Goal: Task Accomplishment & Management: Manage account settings

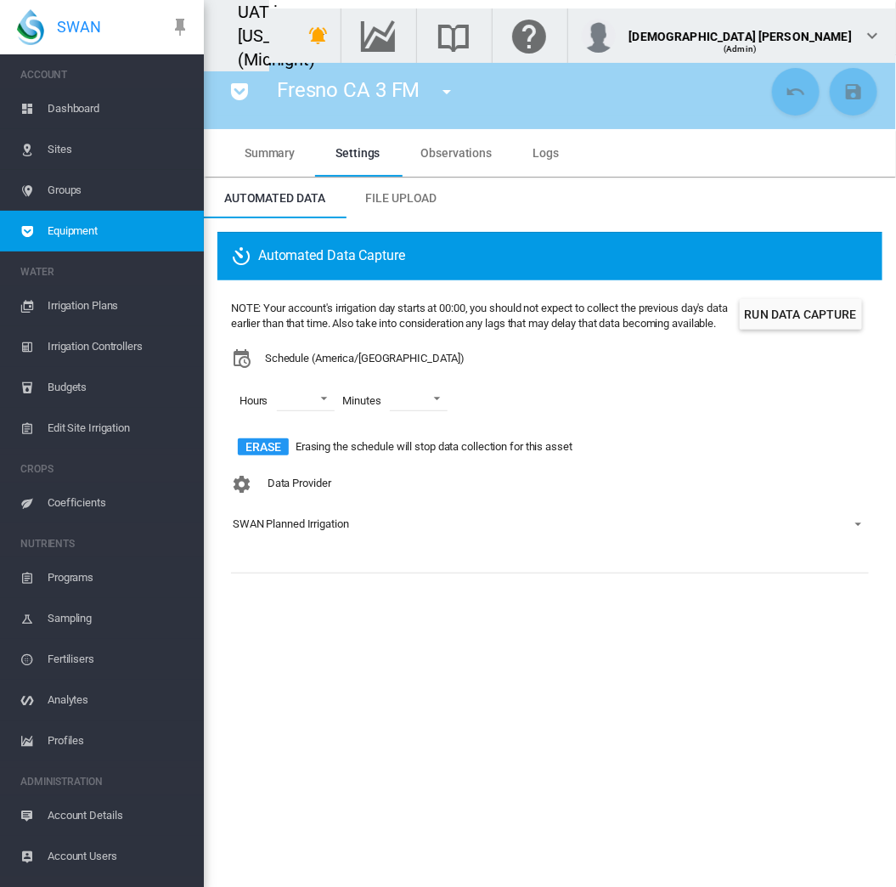
click at [293, 663] on section "Fresno CA 3 FM Fresno CA 3 FM (Flow Meter) Fresno SMP 1 (Soil Moisture) GAM [GE…" at bounding box center [550, 470] width 692 height 833
click at [245, 90] on md-icon "icon-pocket" at bounding box center [239, 92] width 20 height 20
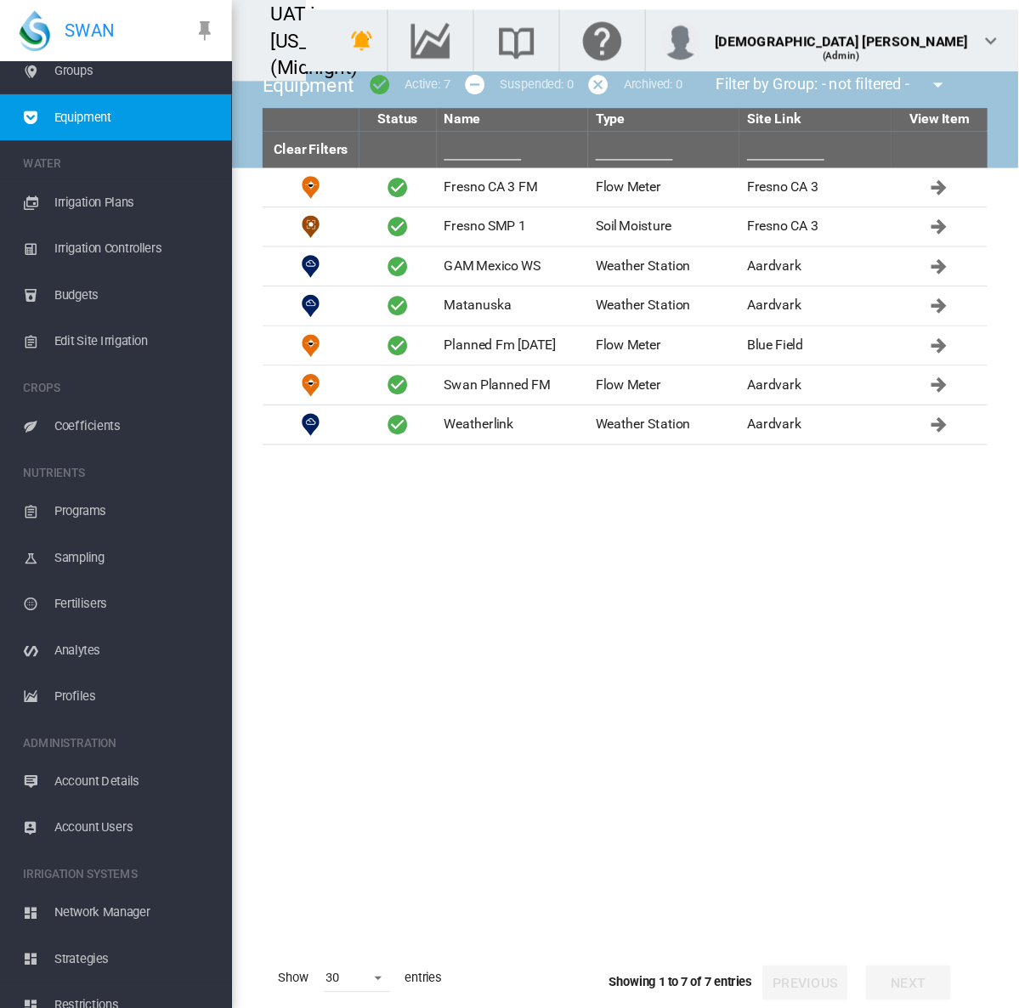
scroll to position [186, 0]
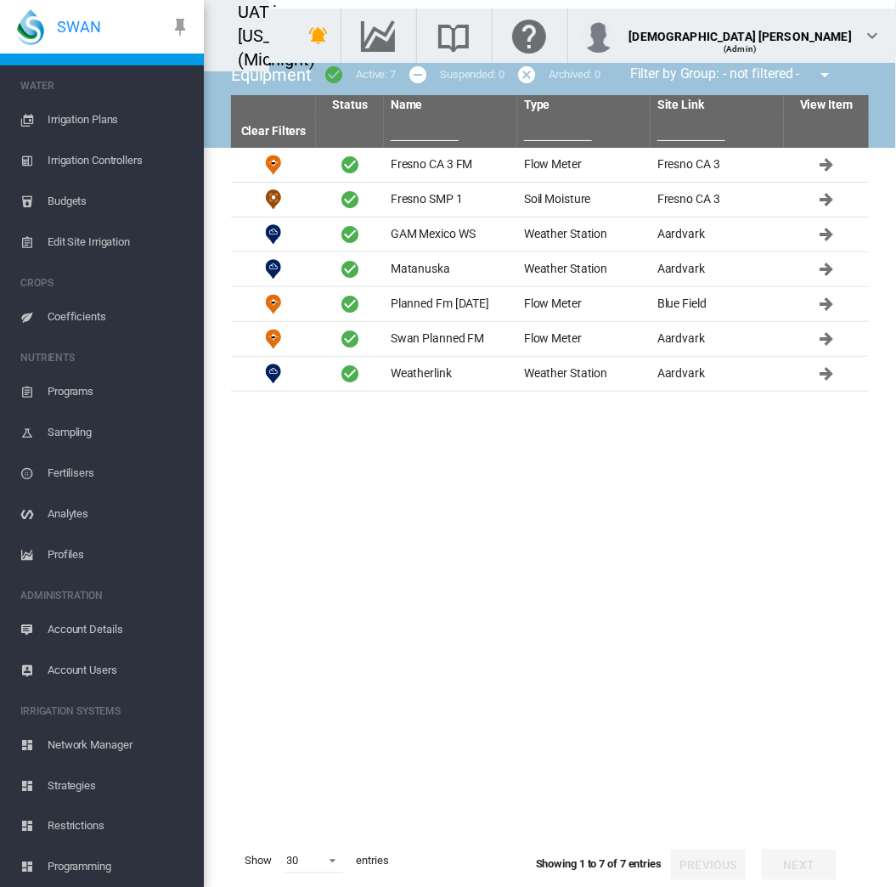
click at [104, 629] on span "Account Details" at bounding box center [119, 629] width 143 height 41
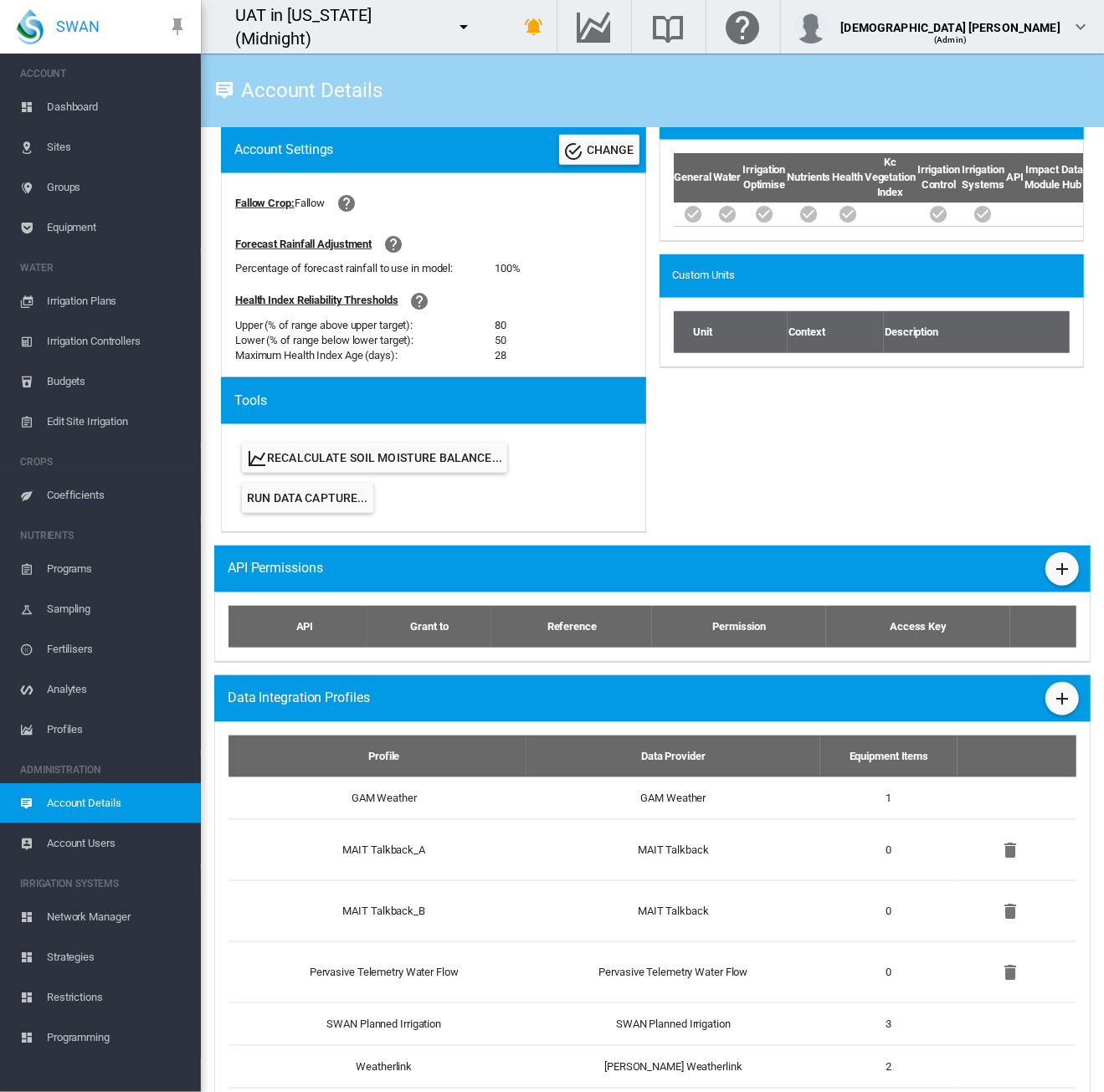
scroll to position [680, 0]
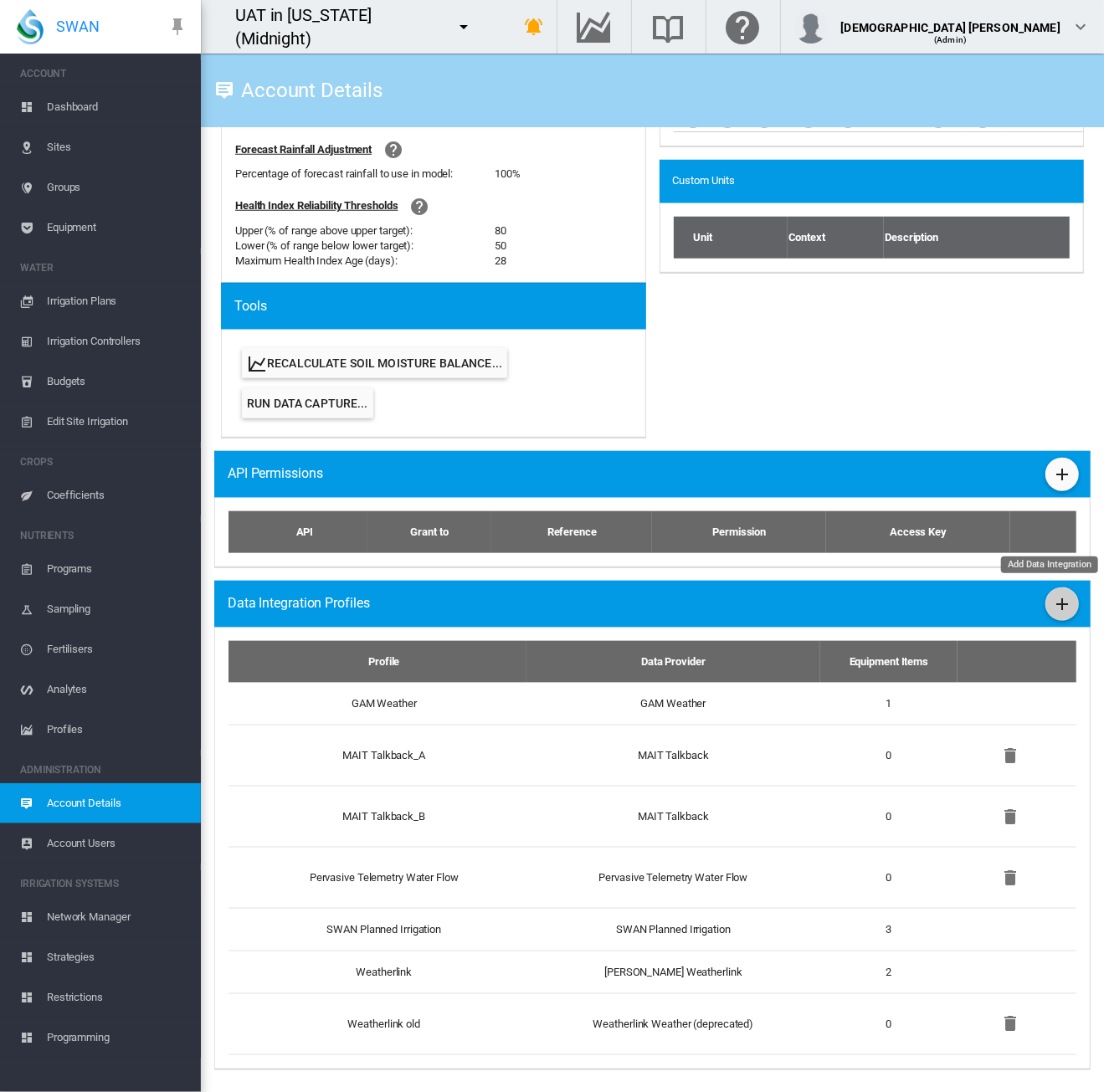
click at [1052, 607] on md-icon "icon-plus" at bounding box center [1062, 604] width 20 height 20
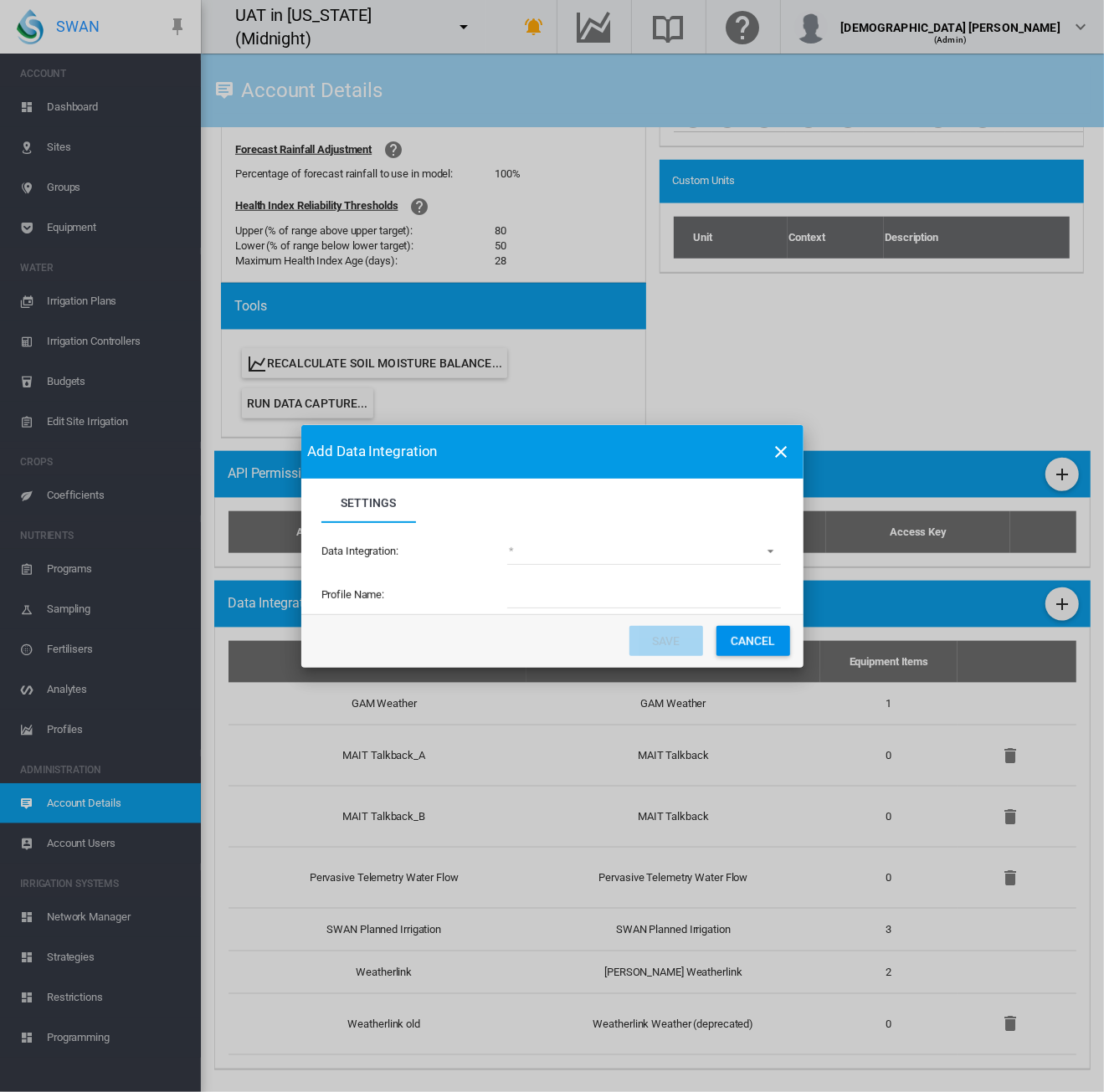
click at [610, 558] on md-select "(deprecated) Toro Lynx Course By Station Adcon Soil Moisture Aquacheck Soil Moi…" at bounding box center [644, 551] width 274 height 25
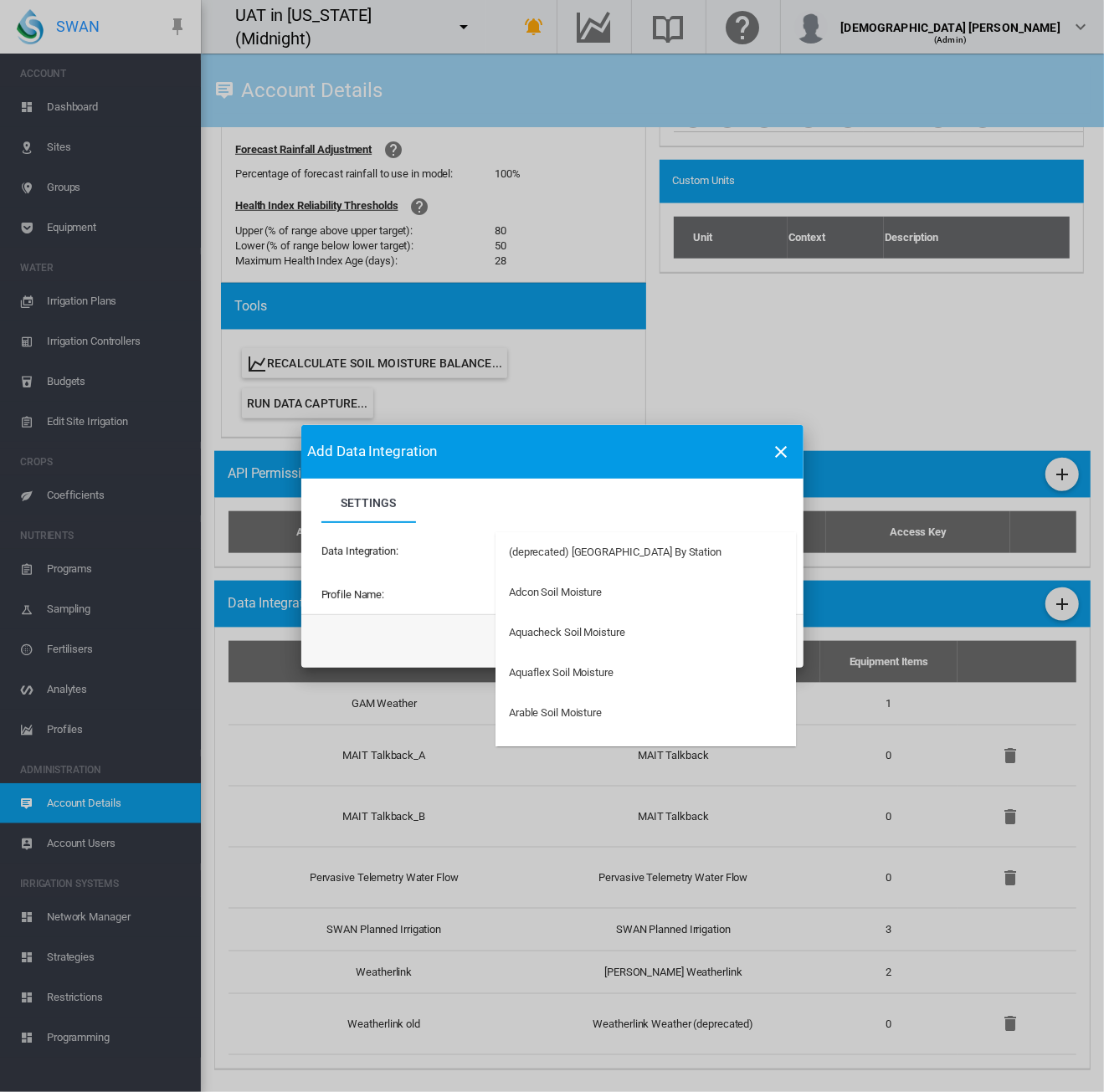
type md-option "34"
type md-option "33"
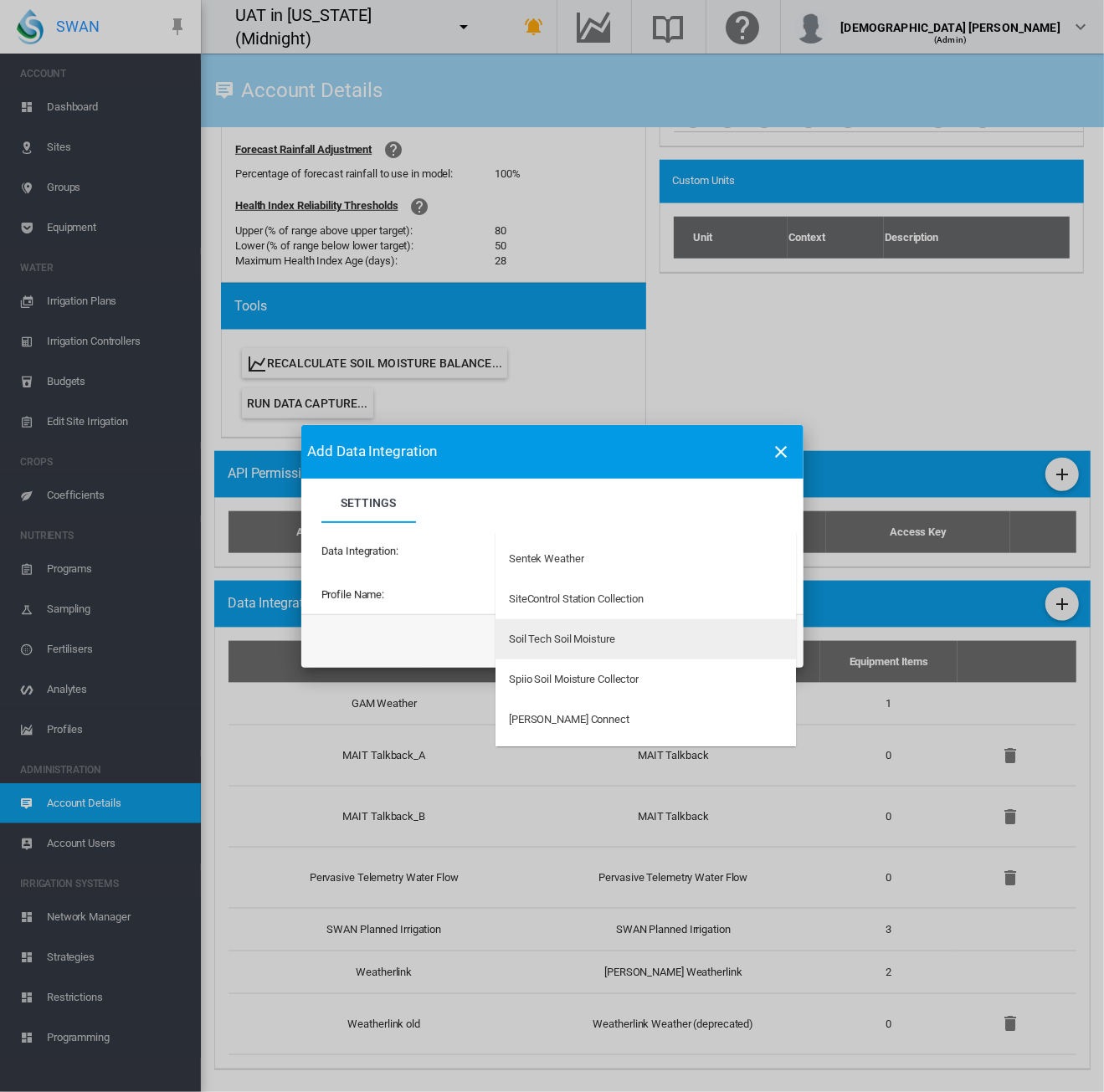
type md-option "160"
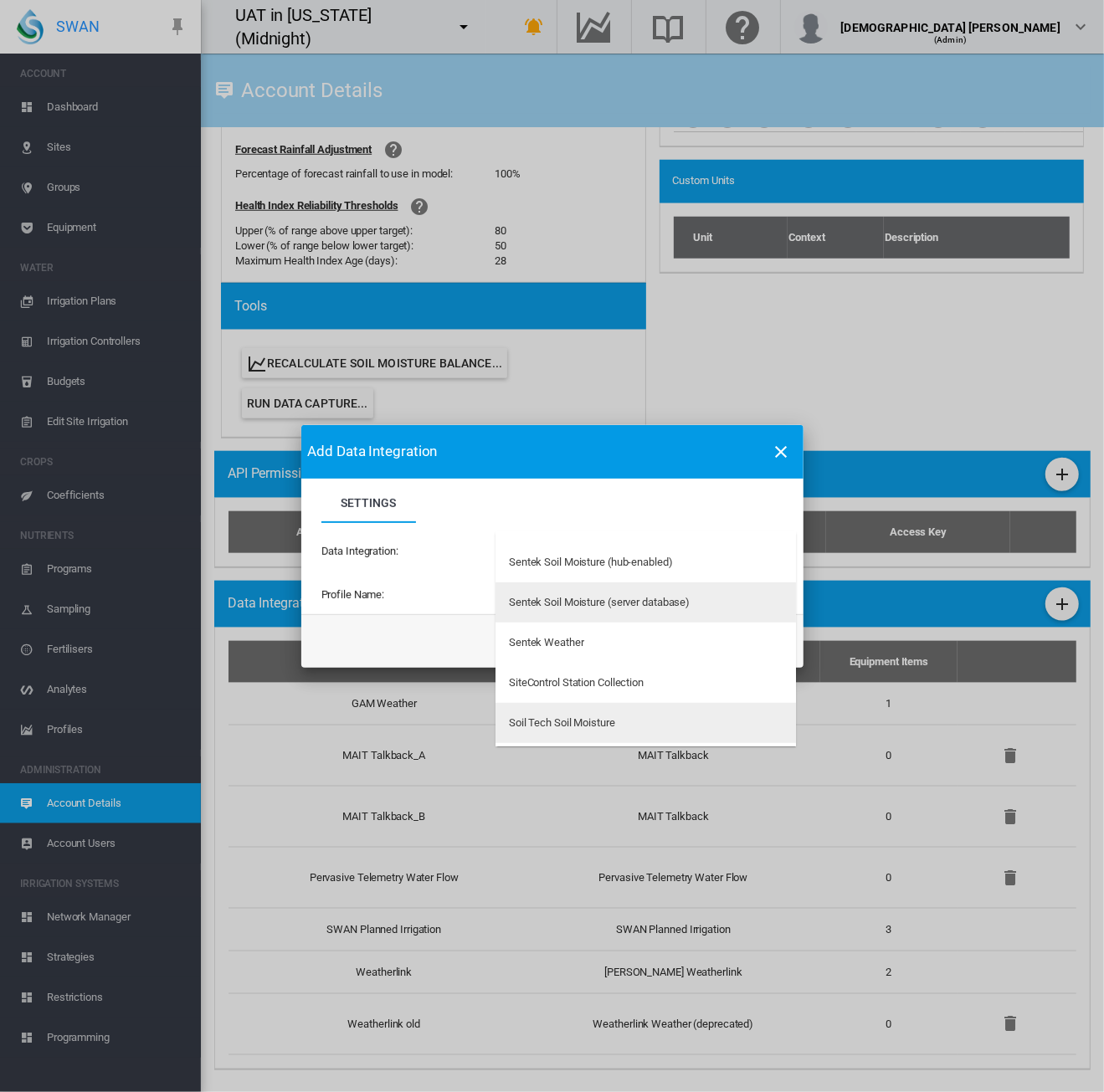
scroll to position [3882, 0]
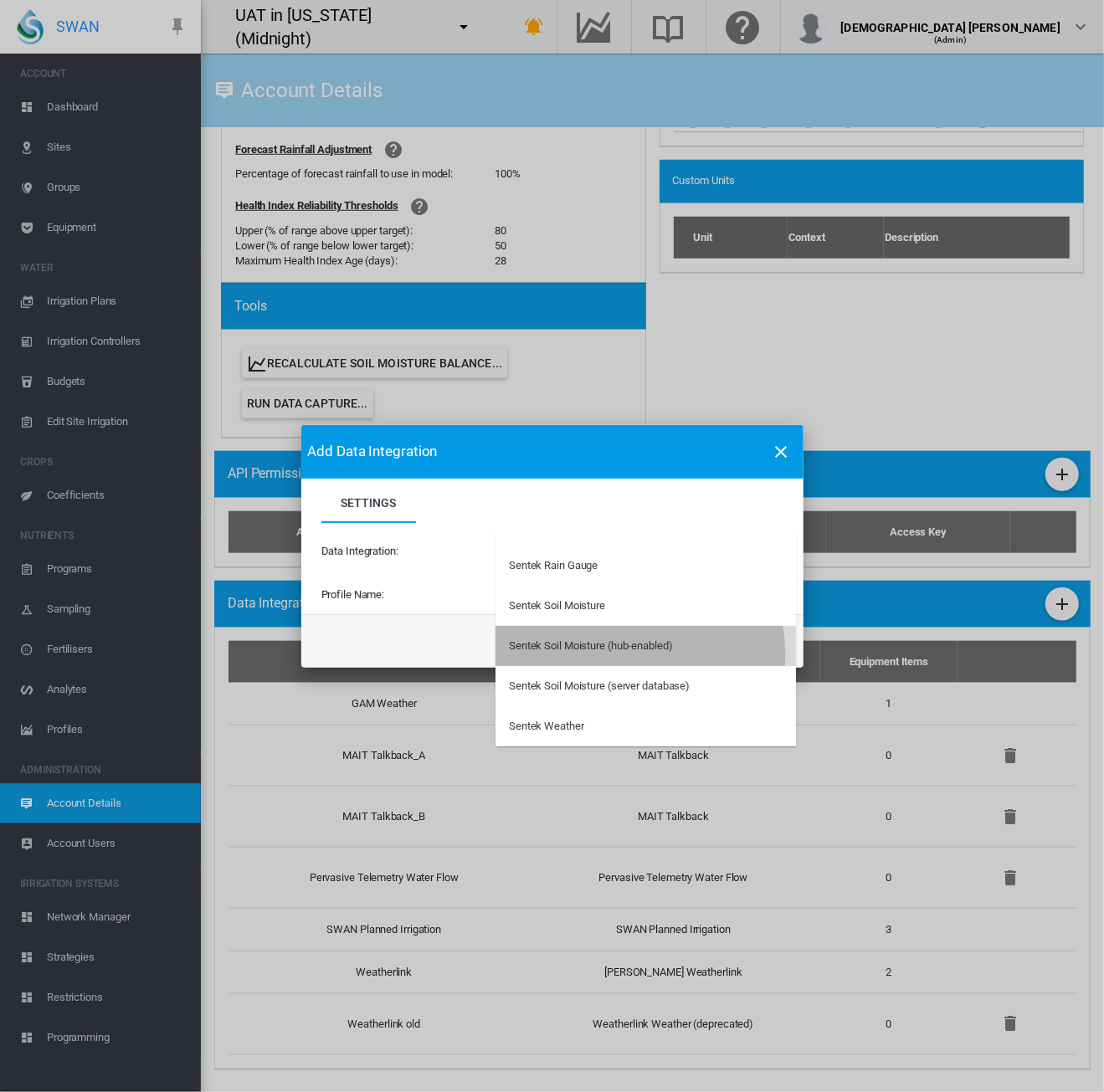
click at [605, 653] on md-option "Sentek Soil Moisture (hub-enabled)" at bounding box center [645, 645] width 300 height 40
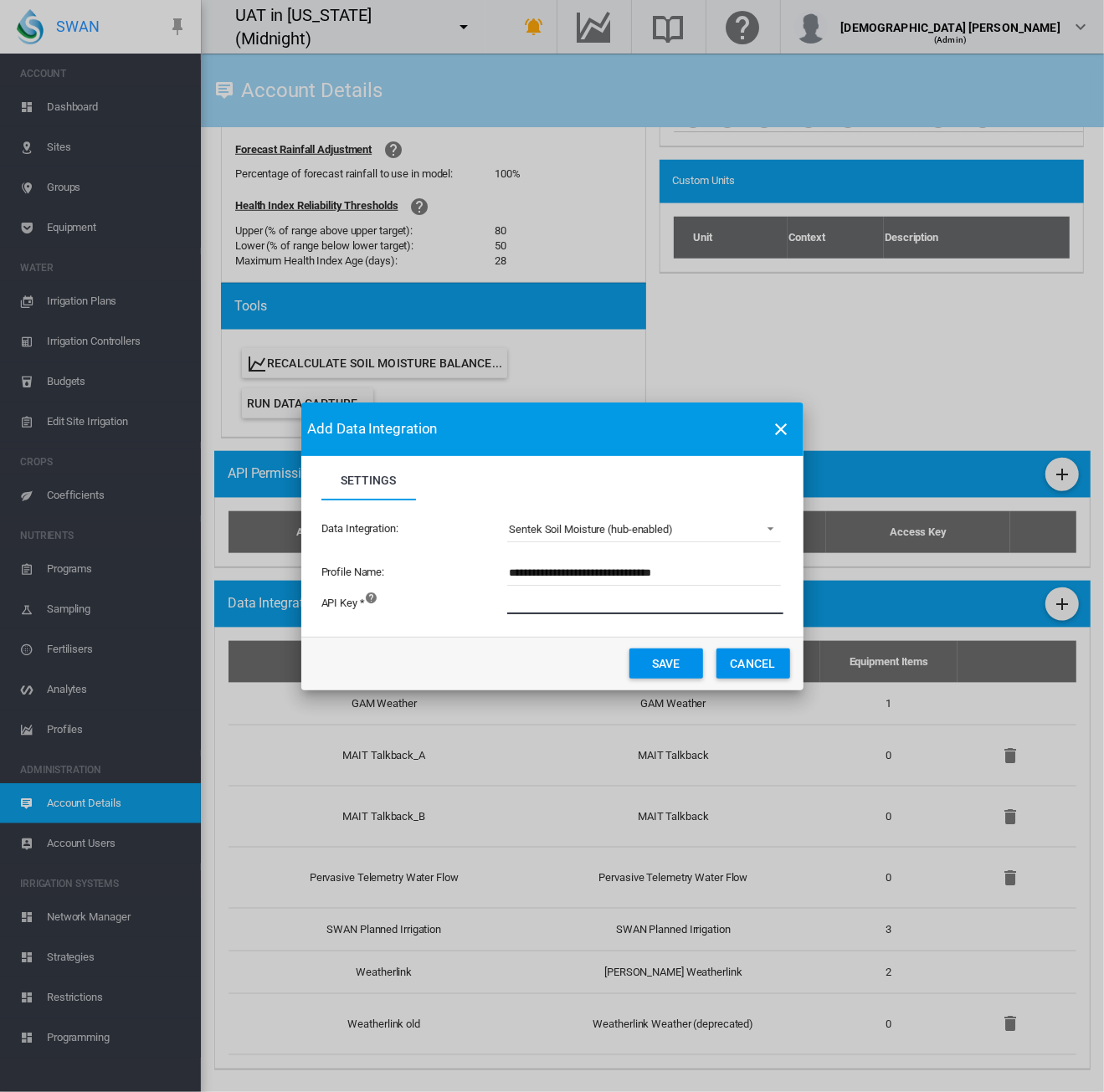
click at [555, 608] on input "Settings Settings ..." at bounding box center [737, 601] width 460 height 25
click at [626, 535] on div "Sentek Soil Moisture (hub-enabled)" at bounding box center [591, 529] width 164 height 13
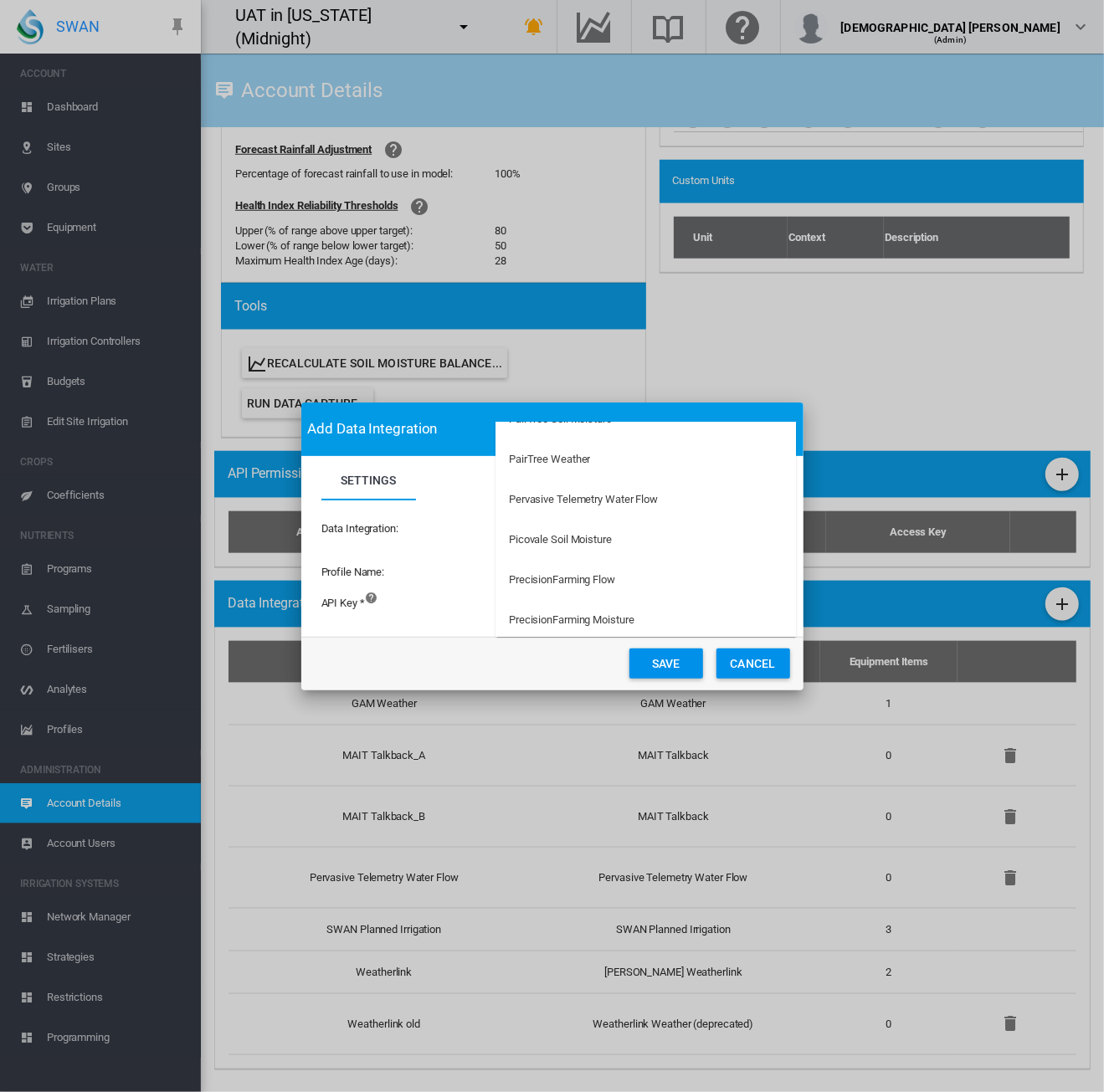
scroll to position [2633, 0]
click at [587, 507] on md-option "PairTree Soil Moisture" at bounding box center [645, 499] width 300 height 40
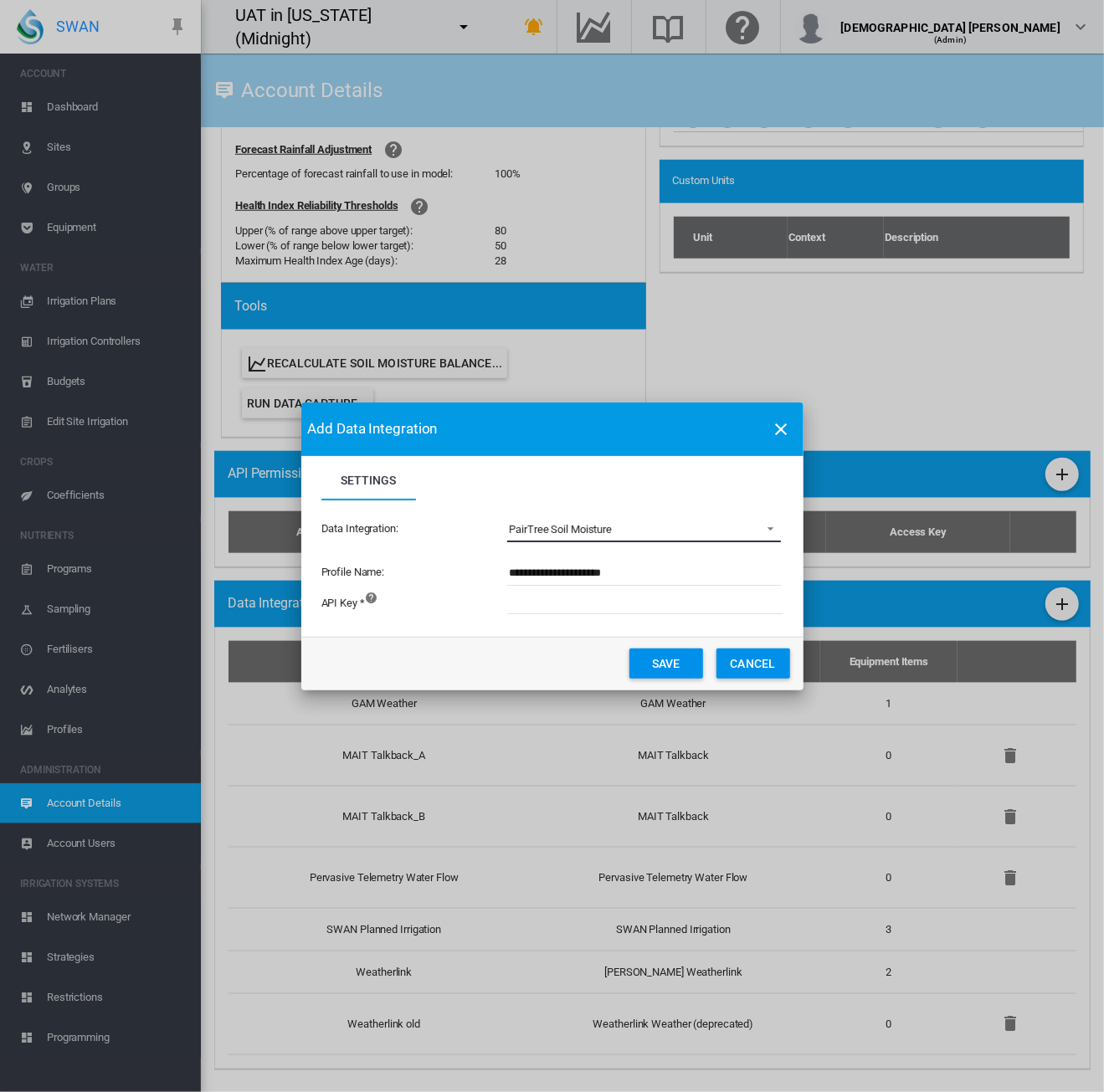
click at [745, 528] on span "PairTree Soil Moisture" at bounding box center [630, 529] width 243 height 15
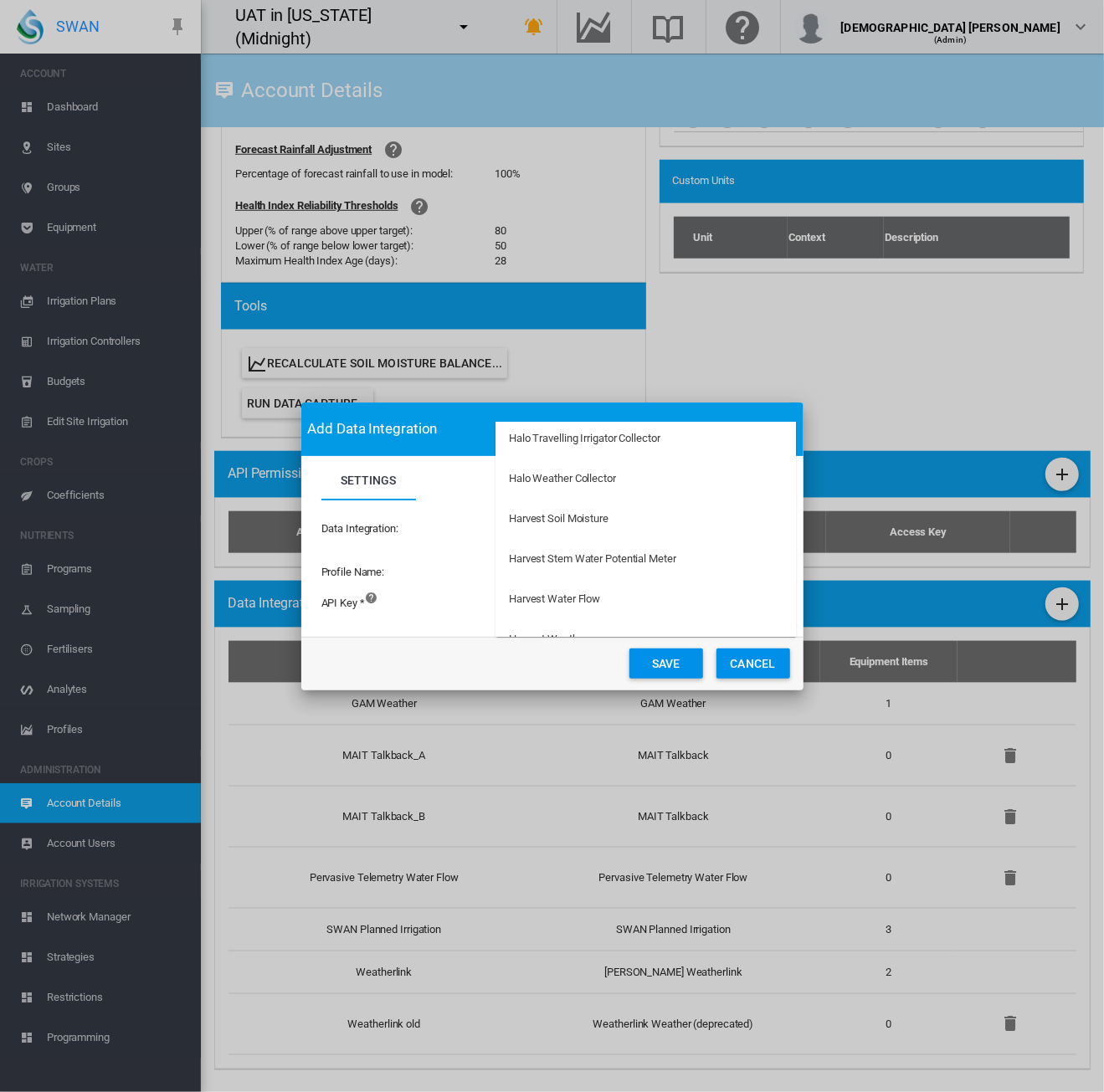
scroll to position [1264, 0]
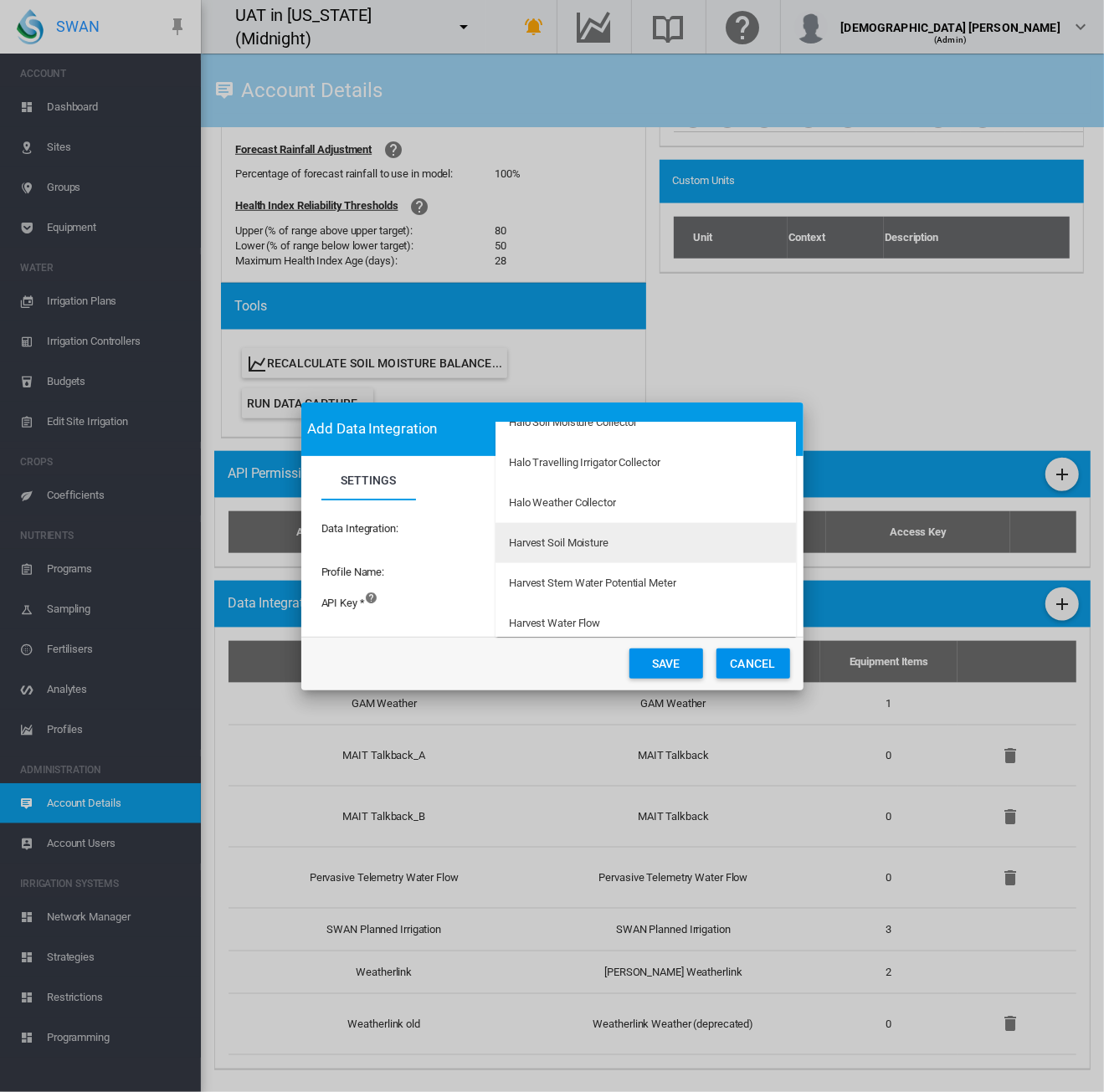
click at [603, 556] on md-option "Harvest Soil Moisture" at bounding box center [645, 543] width 300 height 40
type input "**********"
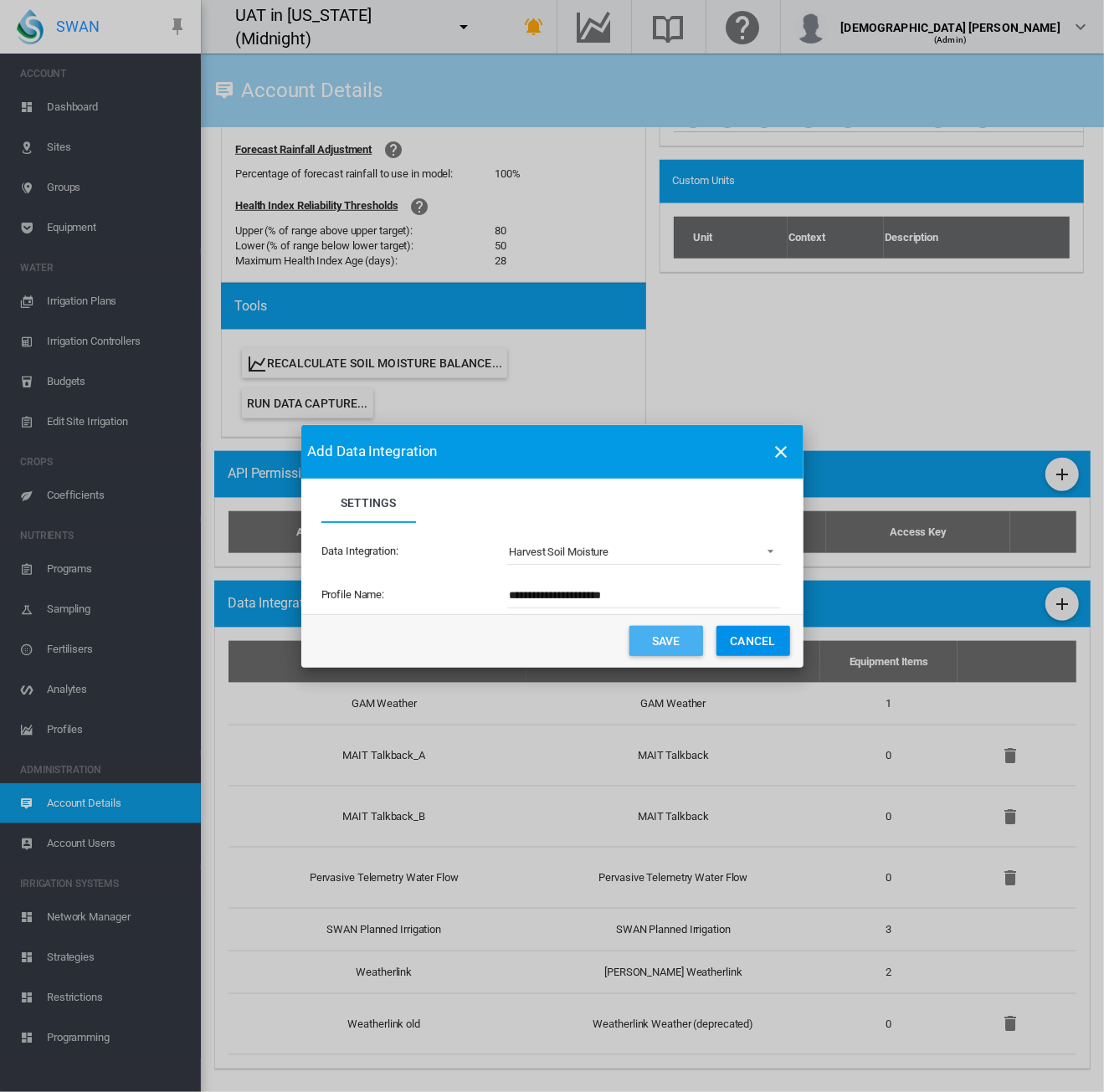
click at [655, 646] on button "Save" at bounding box center [666, 640] width 74 height 31
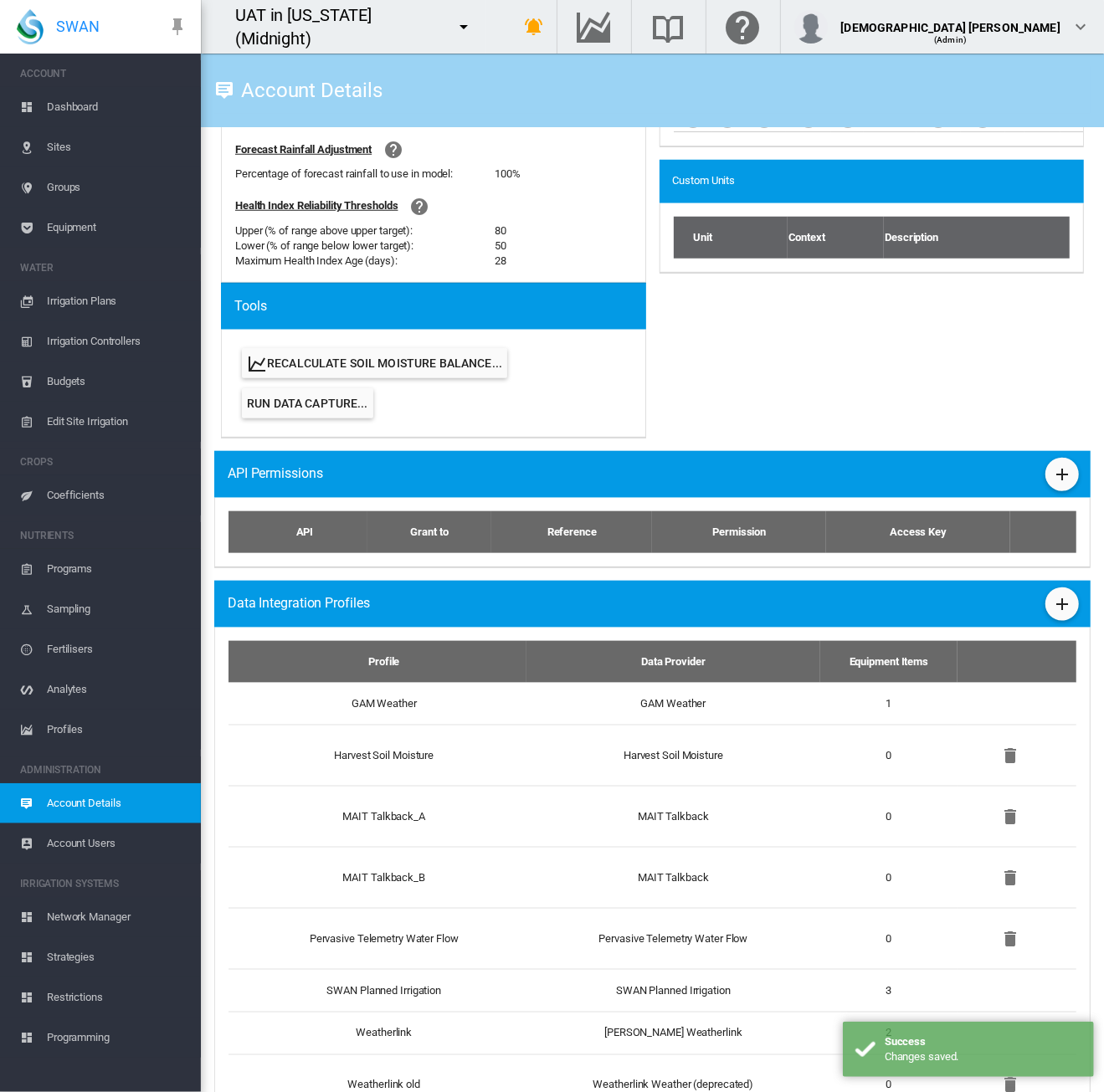
click at [62, 144] on span "Sites" at bounding box center [117, 147] width 141 height 40
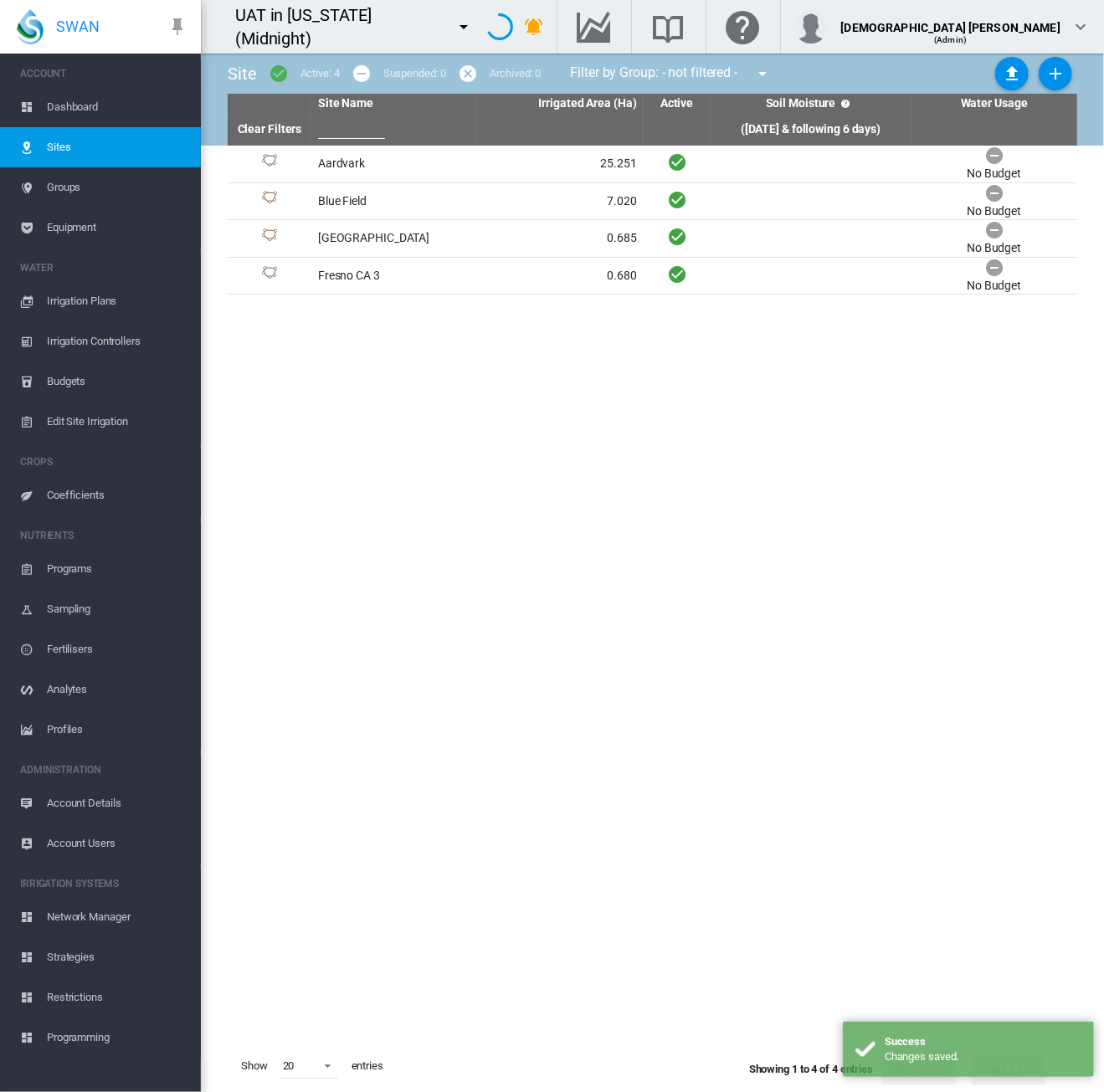
click at [65, 225] on span "Equipment" at bounding box center [117, 227] width 141 height 40
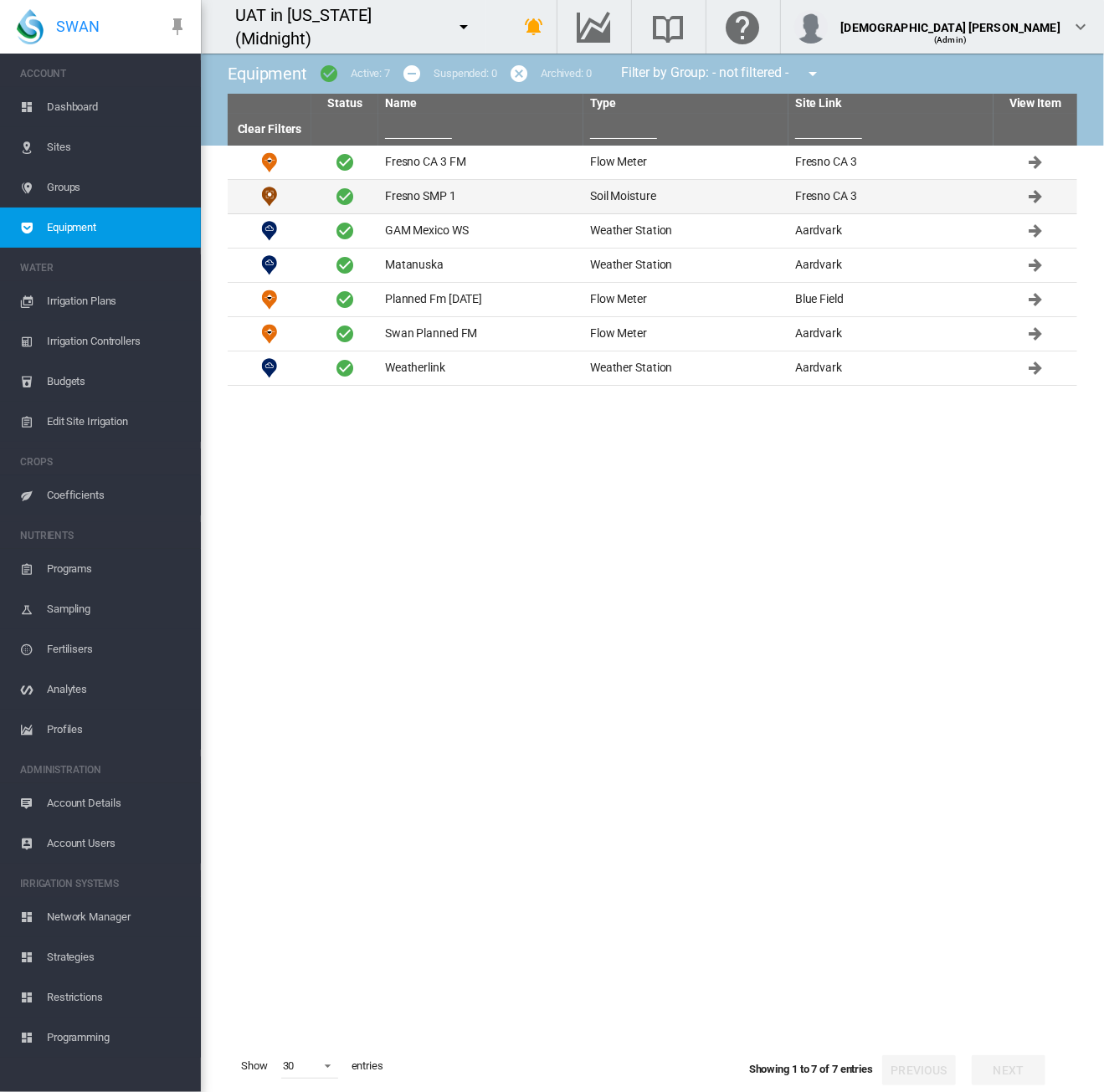
click at [453, 196] on td "Fresno SMP 1" at bounding box center [481, 197] width 205 height 33
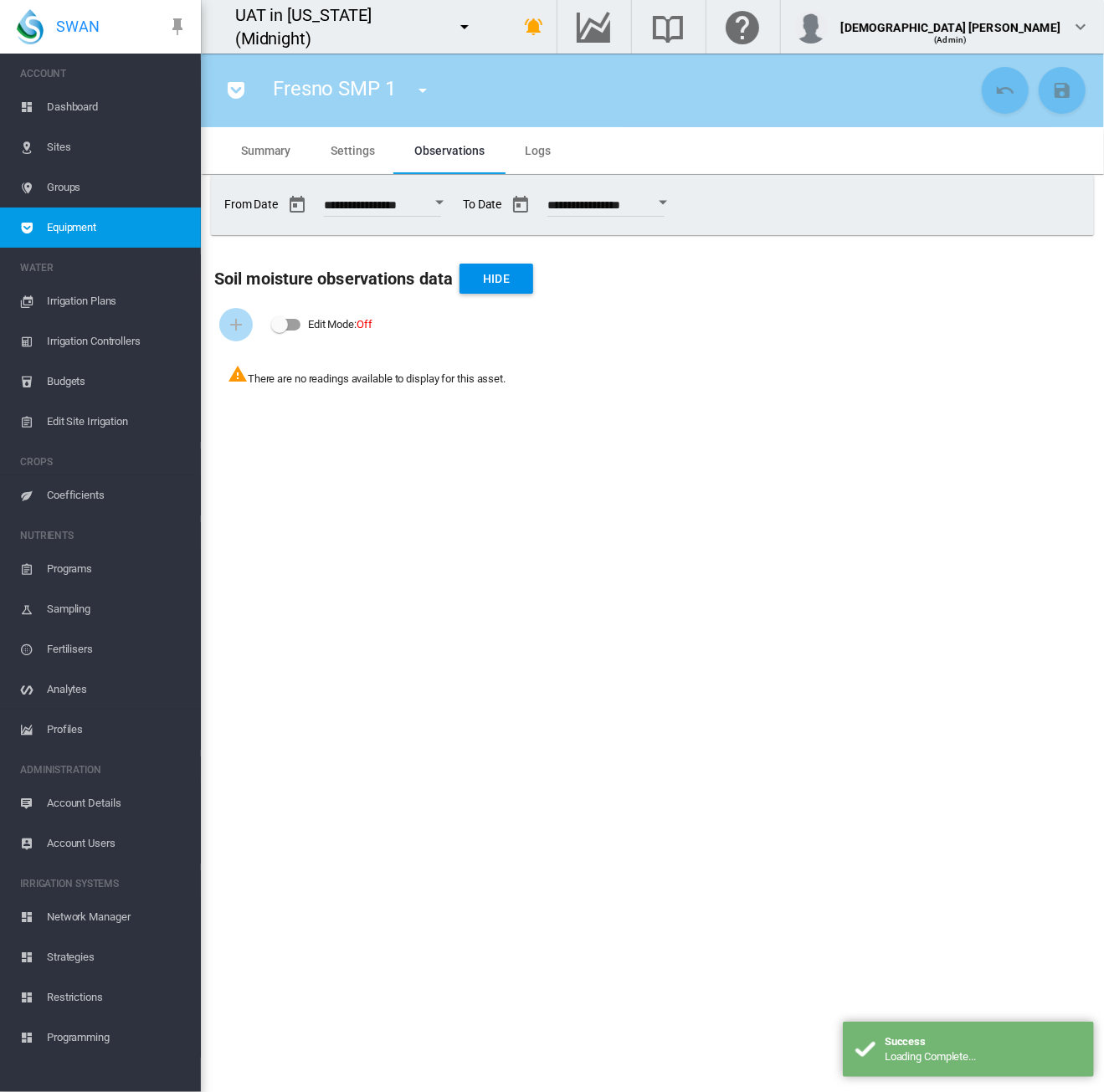
click at [345, 148] on span "Settings" at bounding box center [353, 151] width 43 height 14
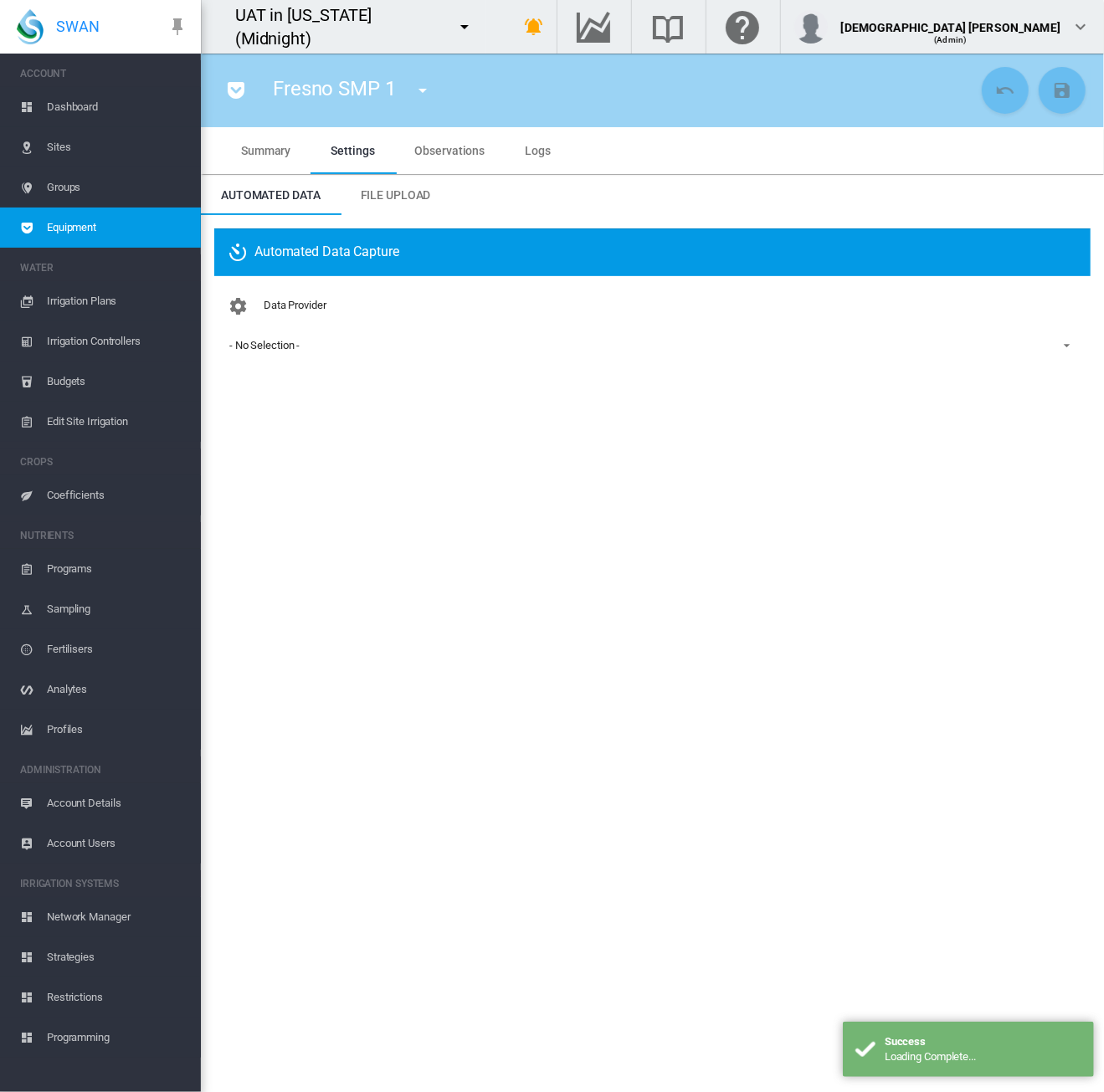
click at [290, 352] on div "- No Selection -" at bounding box center [264, 345] width 70 height 13
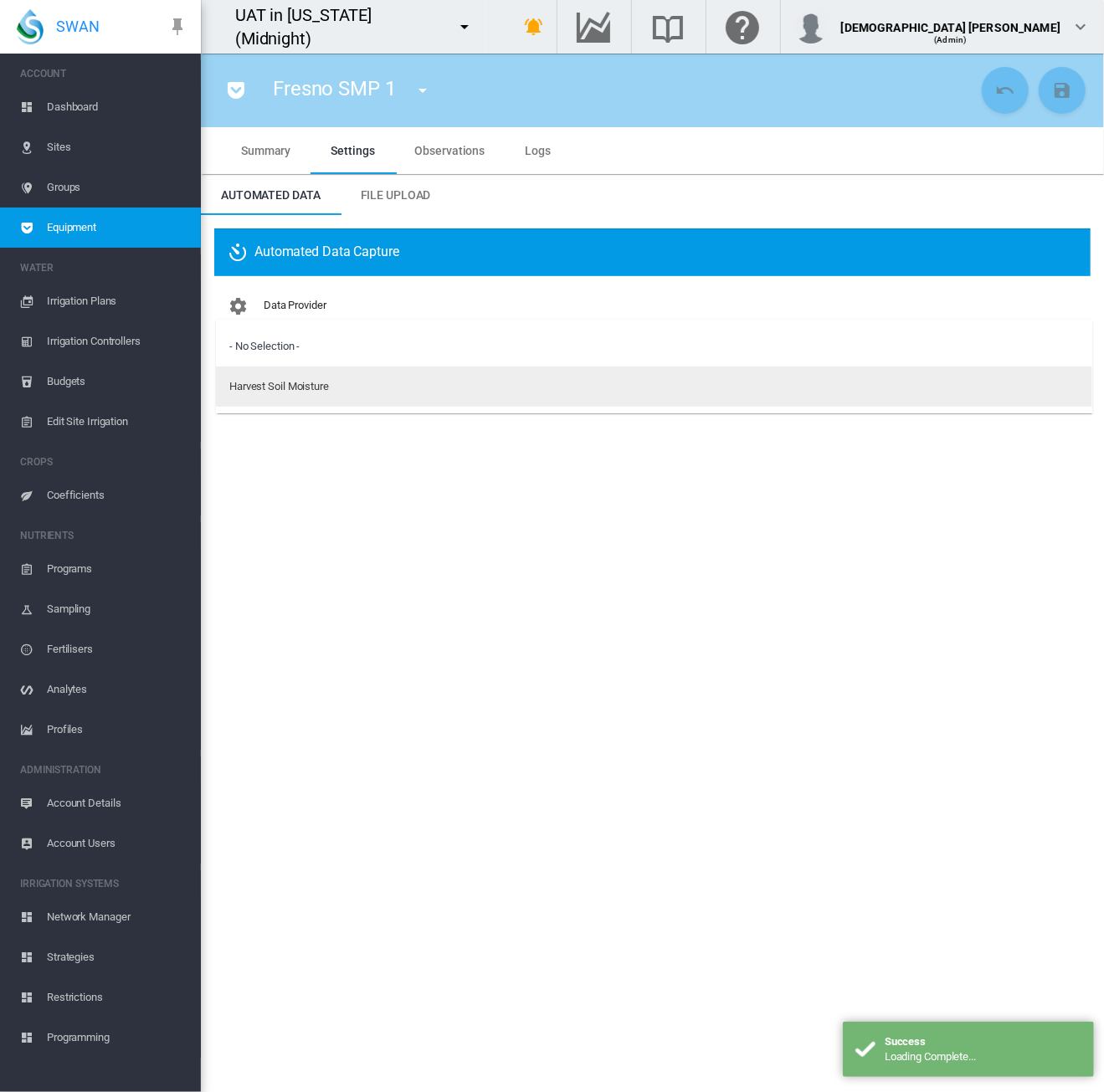
click at [276, 393] on div "Harvest Soil Moisture" at bounding box center [279, 386] width 99 height 15
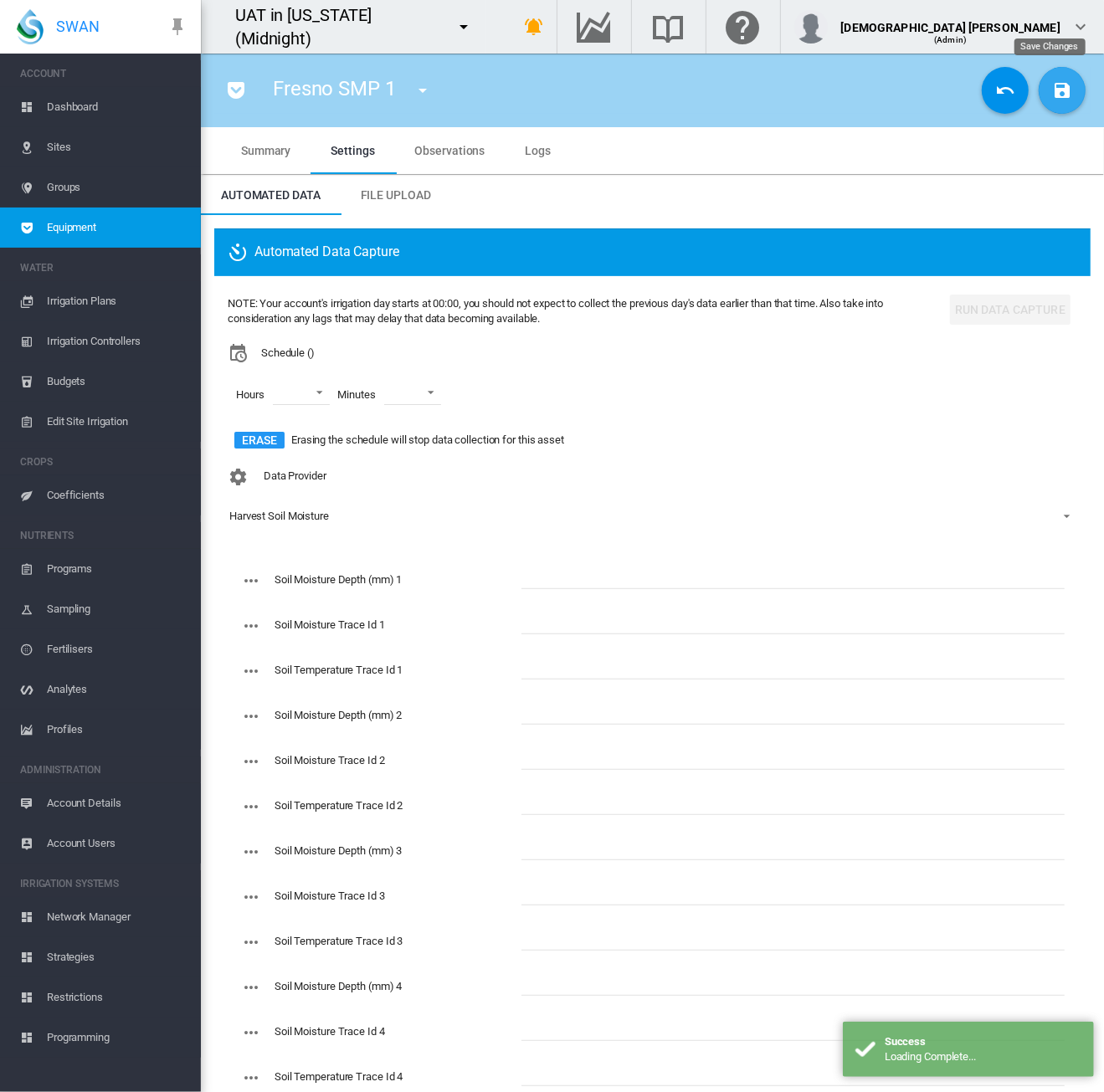
click at [1049, 103] on button "Save Changes" at bounding box center [1062, 91] width 47 height 47
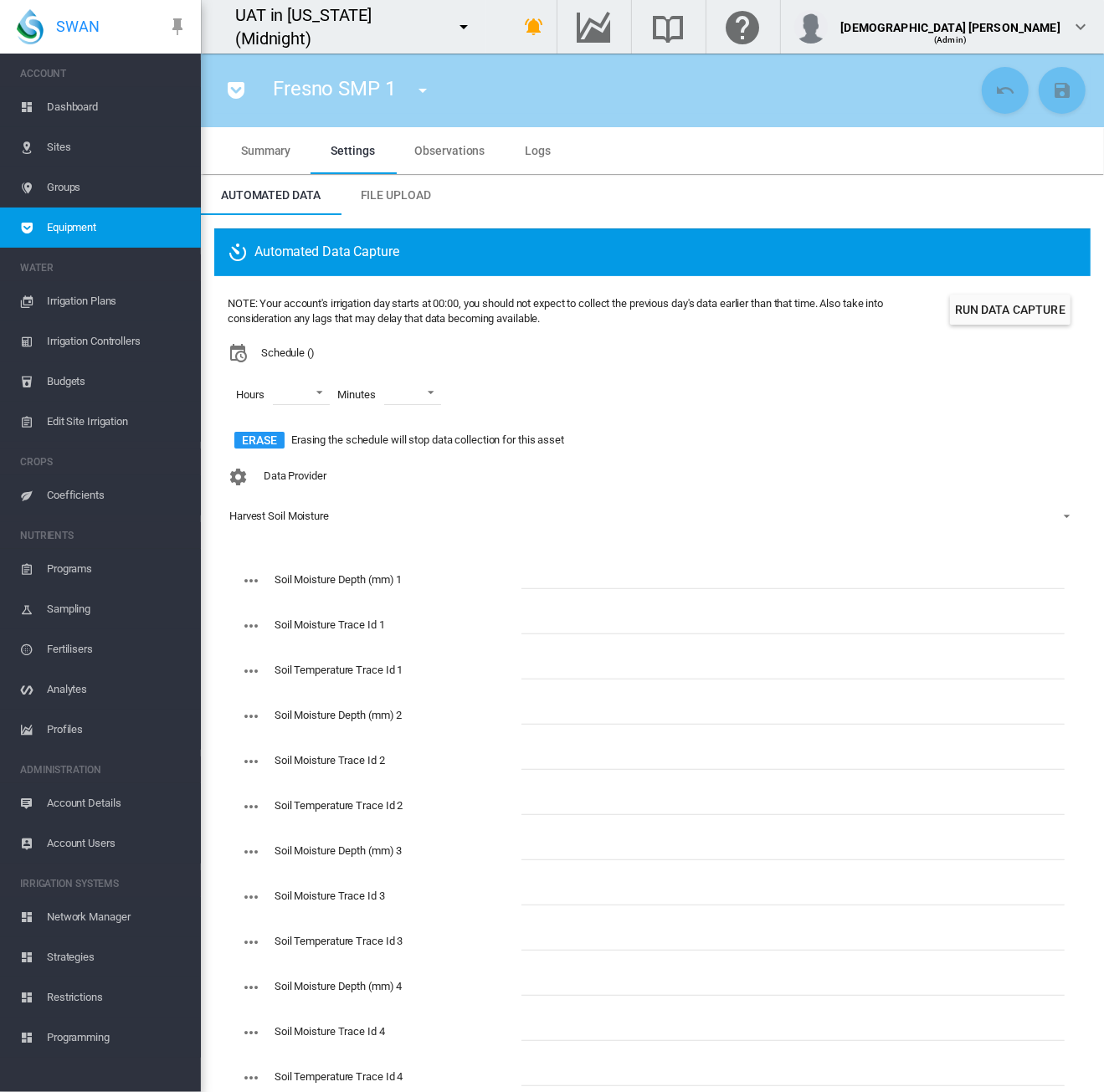
click at [490, 355] on div "Schedule ()" at bounding box center [585, 353] width 715 height 20
